Goal: Information Seeking & Learning: Check status

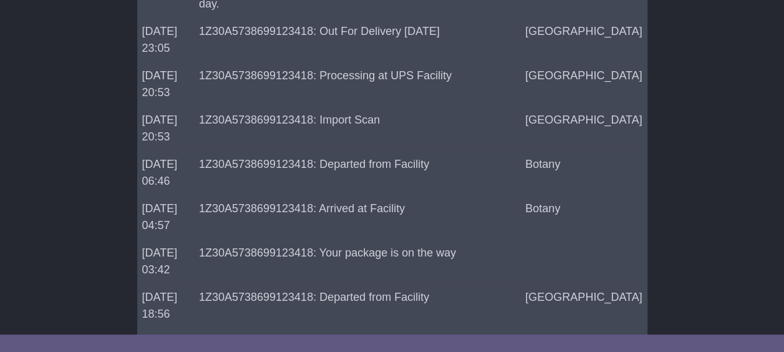
scroll to position [177, 0]
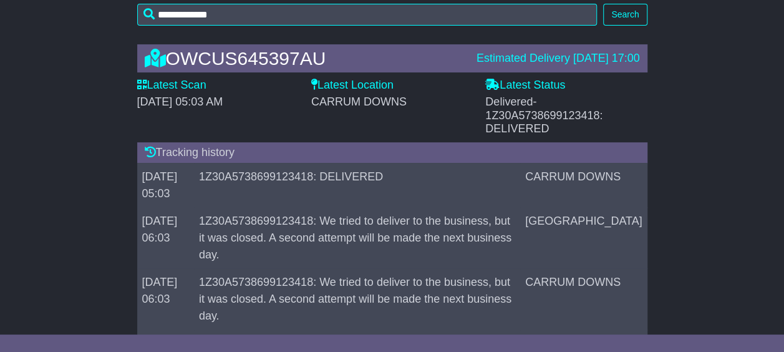
click at [500, 118] on span "- 1Z30A5738699123418: DELIVERED" at bounding box center [543, 114] width 117 height 39
drag, startPoint x: 483, startPoint y: 112, endPoint x: 597, endPoint y: 118, distance: 114.9
click at [597, 118] on div "Latest Status - Delivered - 1Z30A5738699123418: DELIVERED" at bounding box center [566, 107] width 174 height 57
copy span "1Z30A5738699123418"
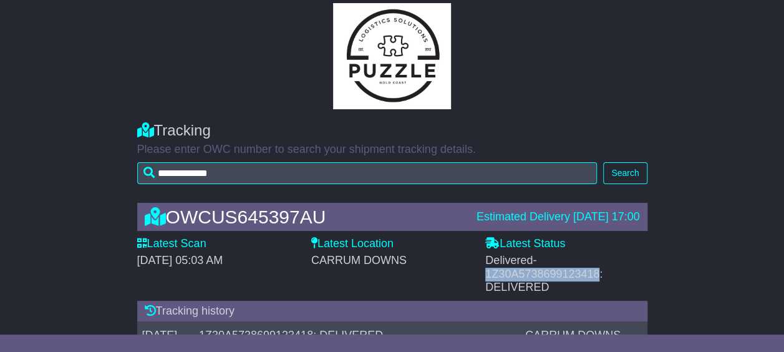
scroll to position [0, 0]
